Goal: Transaction & Acquisition: Purchase product/service

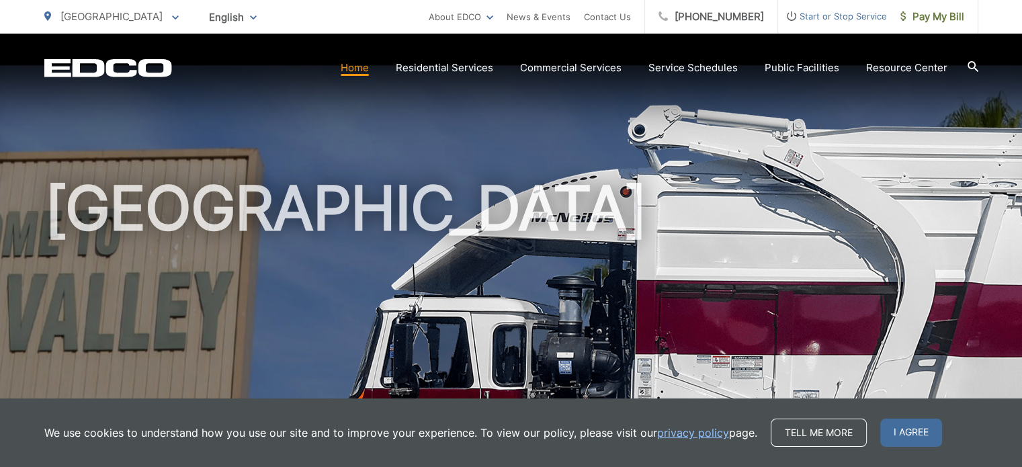
click at [362, 65] on link "Home" at bounding box center [355, 68] width 28 height 16
click at [934, 21] on span "Pay My Bill" at bounding box center [933, 17] width 64 height 16
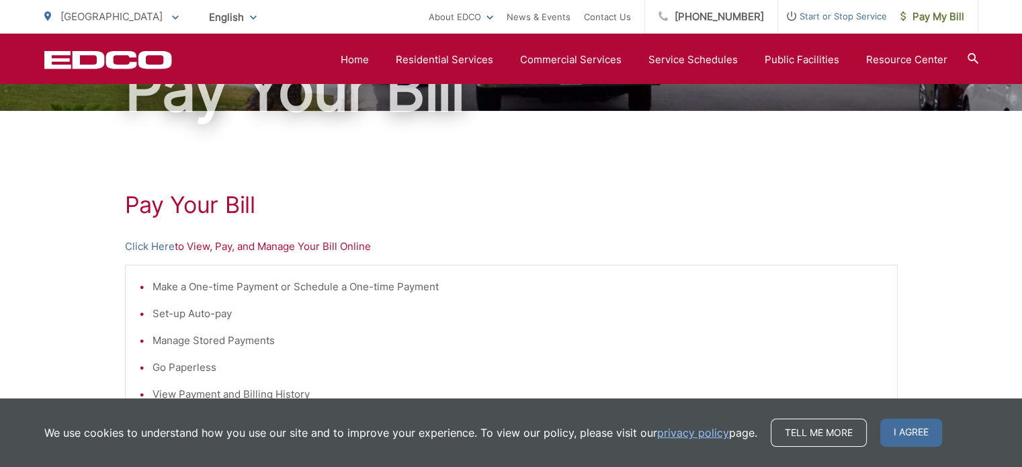
scroll to position [134, 0]
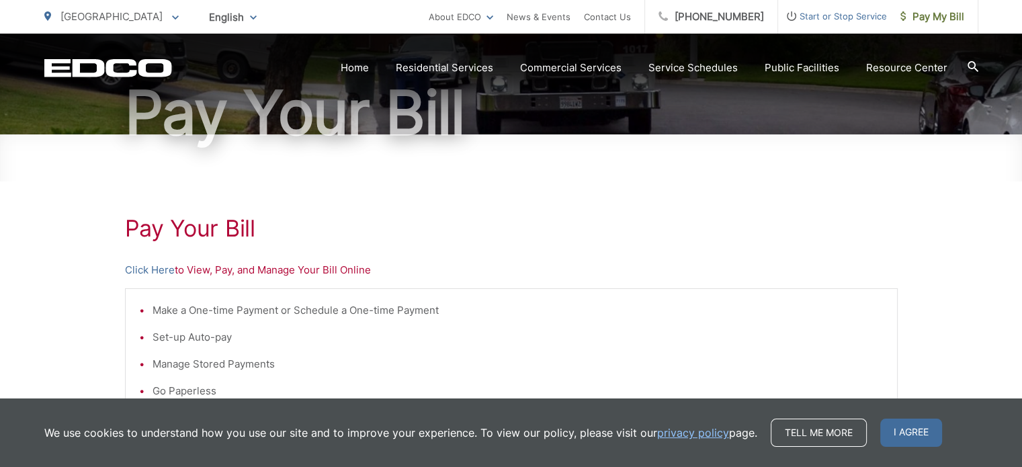
click at [298, 276] on p "Click Here to View, Pay, and Manage Your Bill Online" at bounding box center [511, 270] width 773 height 16
click at [144, 267] on link "Click Here" at bounding box center [150, 270] width 50 height 16
click at [764, 218] on h1 "Pay Your Bill" at bounding box center [511, 228] width 773 height 27
